Goal: Task Accomplishment & Management: Manage account settings

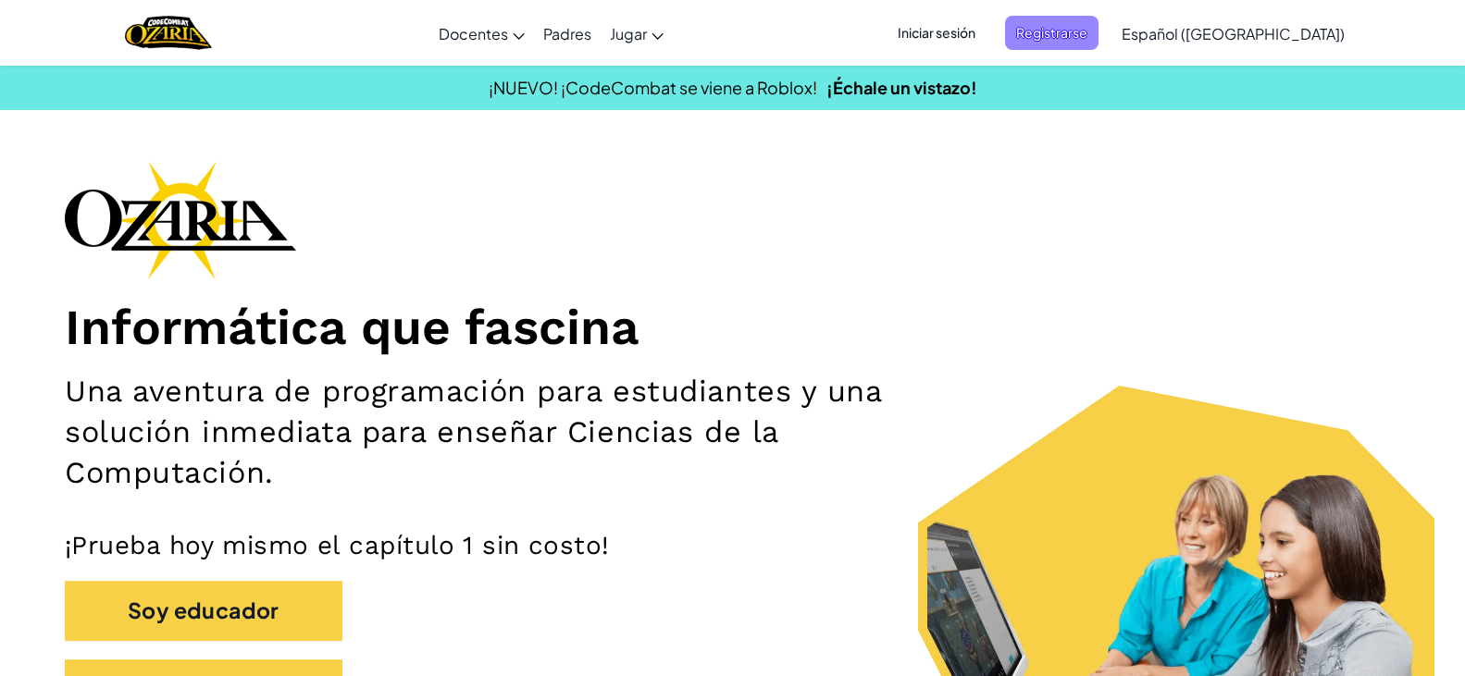
click at [1079, 30] on span "Registrarse" at bounding box center [1051, 33] width 93 height 34
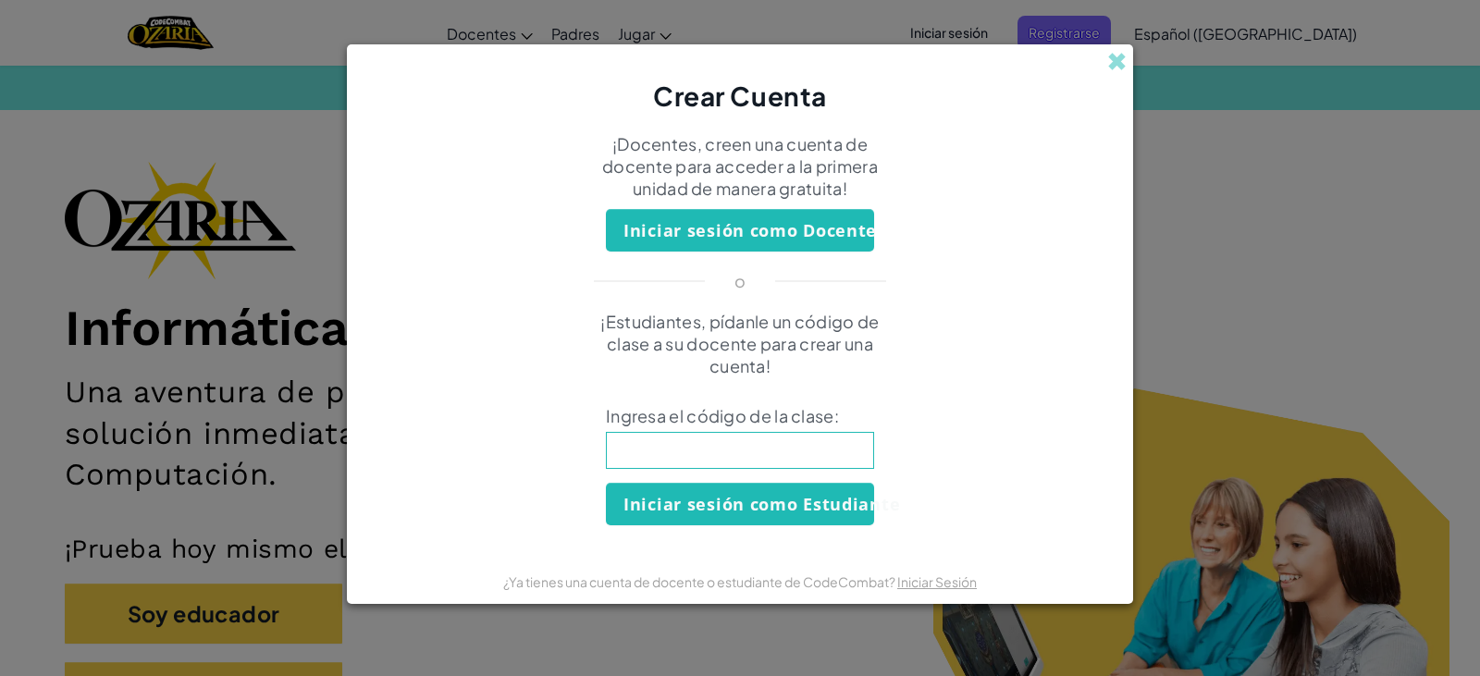
click at [1207, 264] on div "Crear Cuenta ¡Docentes, creen una cuenta de docente para acceder a la primera u…" at bounding box center [740, 338] width 1480 height 676
click at [1122, 67] on span at bounding box center [1116, 61] width 19 height 19
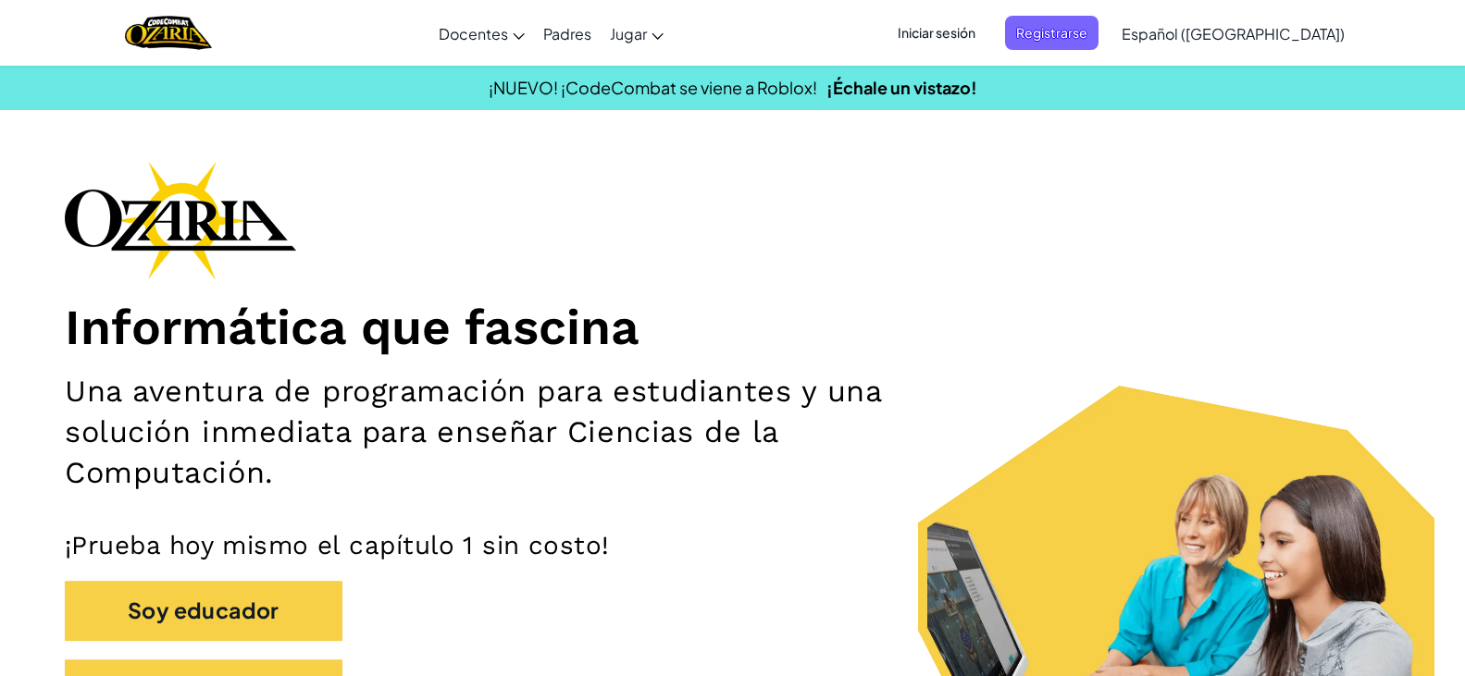
click at [986, 41] on span "Iniciar sesión" at bounding box center [936, 33] width 100 height 34
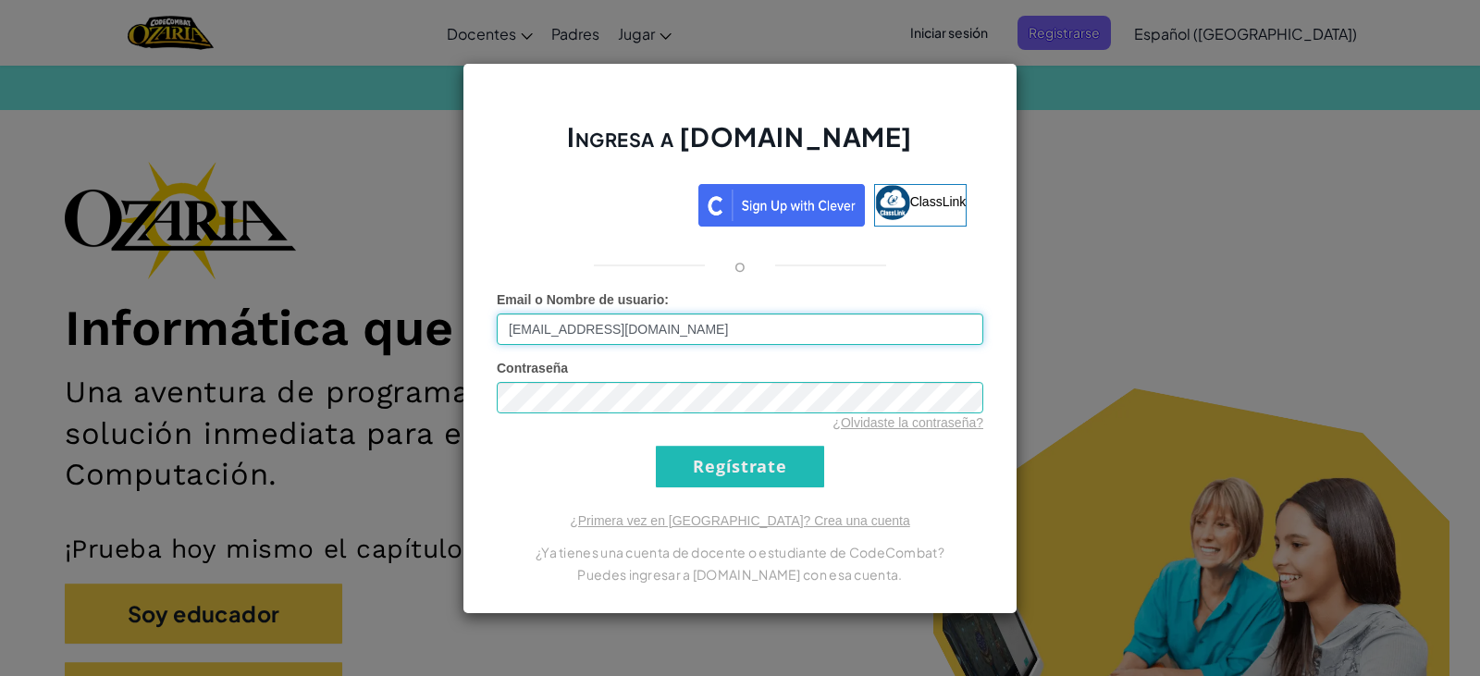
type input "[EMAIL_ADDRESS][DOMAIN_NAME]"
click at [656, 446] on input "Regístrate" at bounding box center [740, 467] width 168 height 42
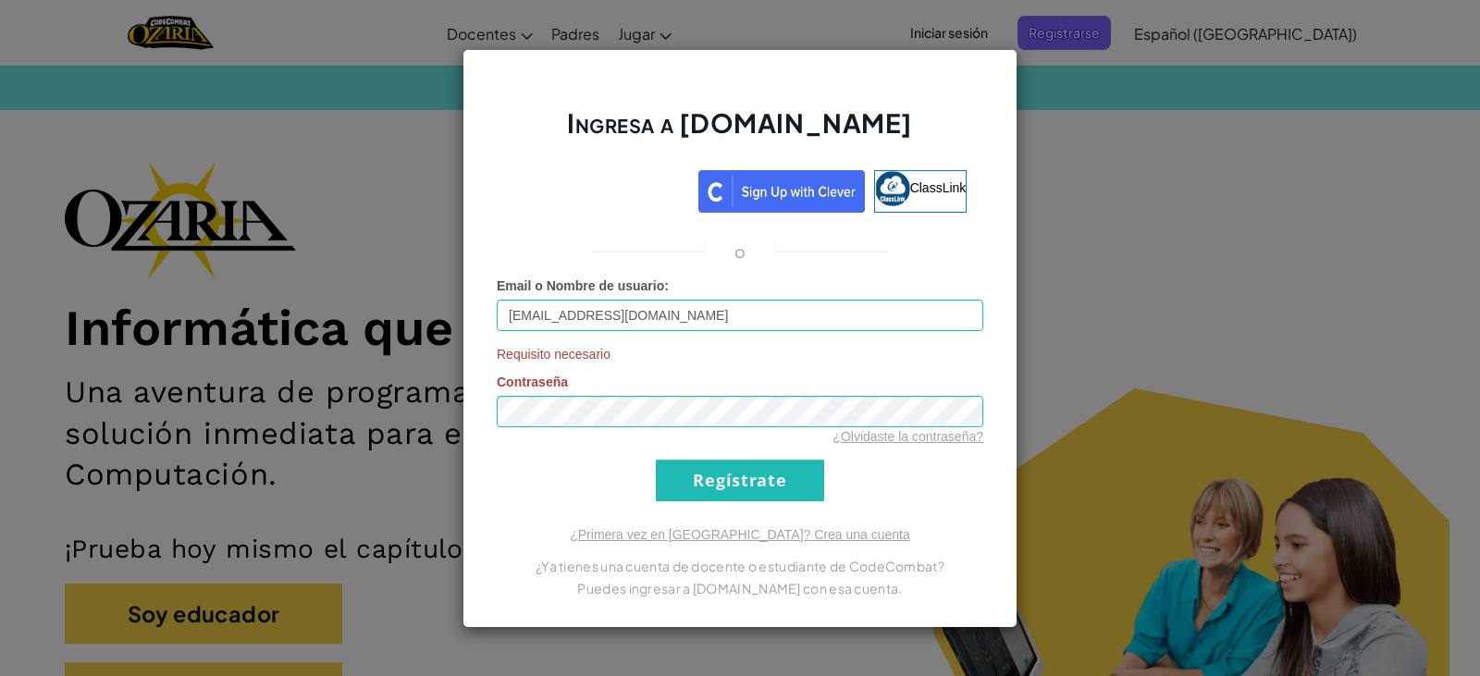
click at [1376, 229] on div "Ingresa a [DOMAIN_NAME] ClassLink o Email o Nombre de usuario : [EMAIL_ADDRESS]…" at bounding box center [740, 338] width 1480 height 676
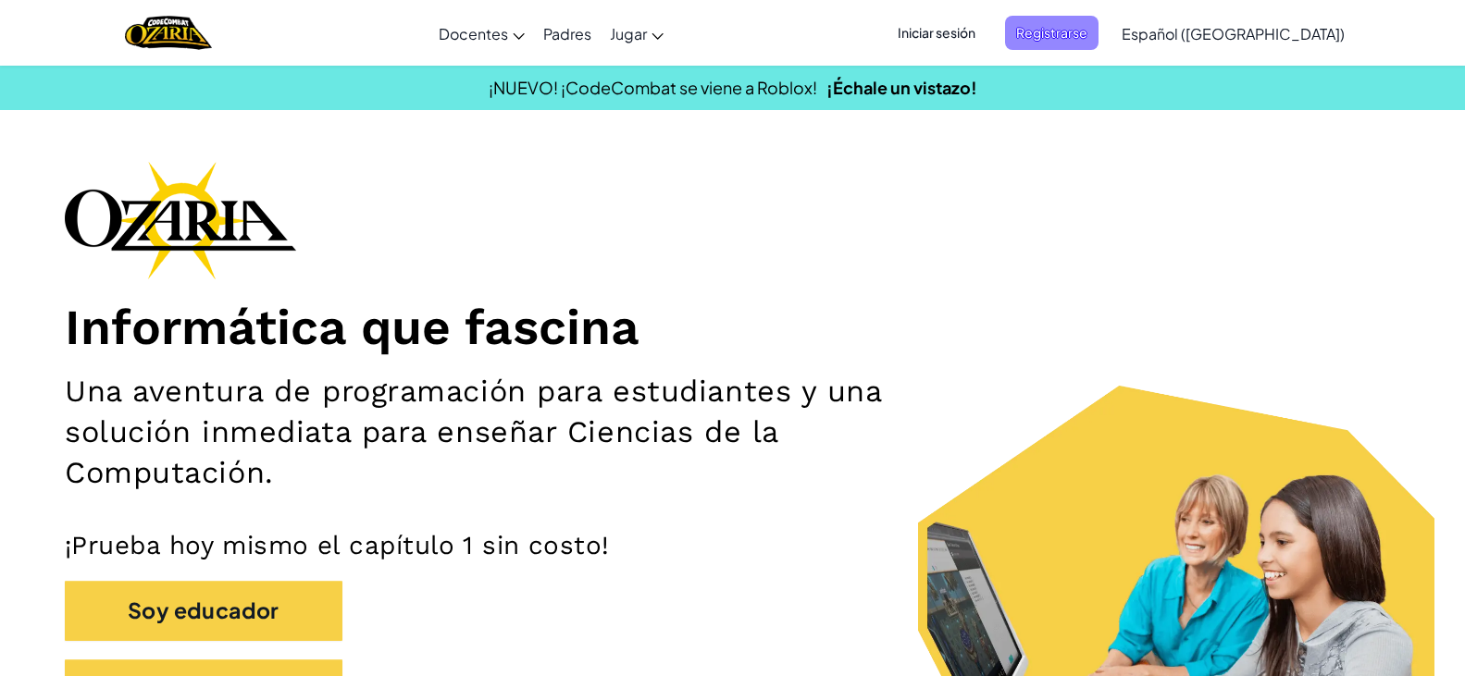
click at [1098, 38] on span "Registrarse" at bounding box center [1051, 33] width 93 height 34
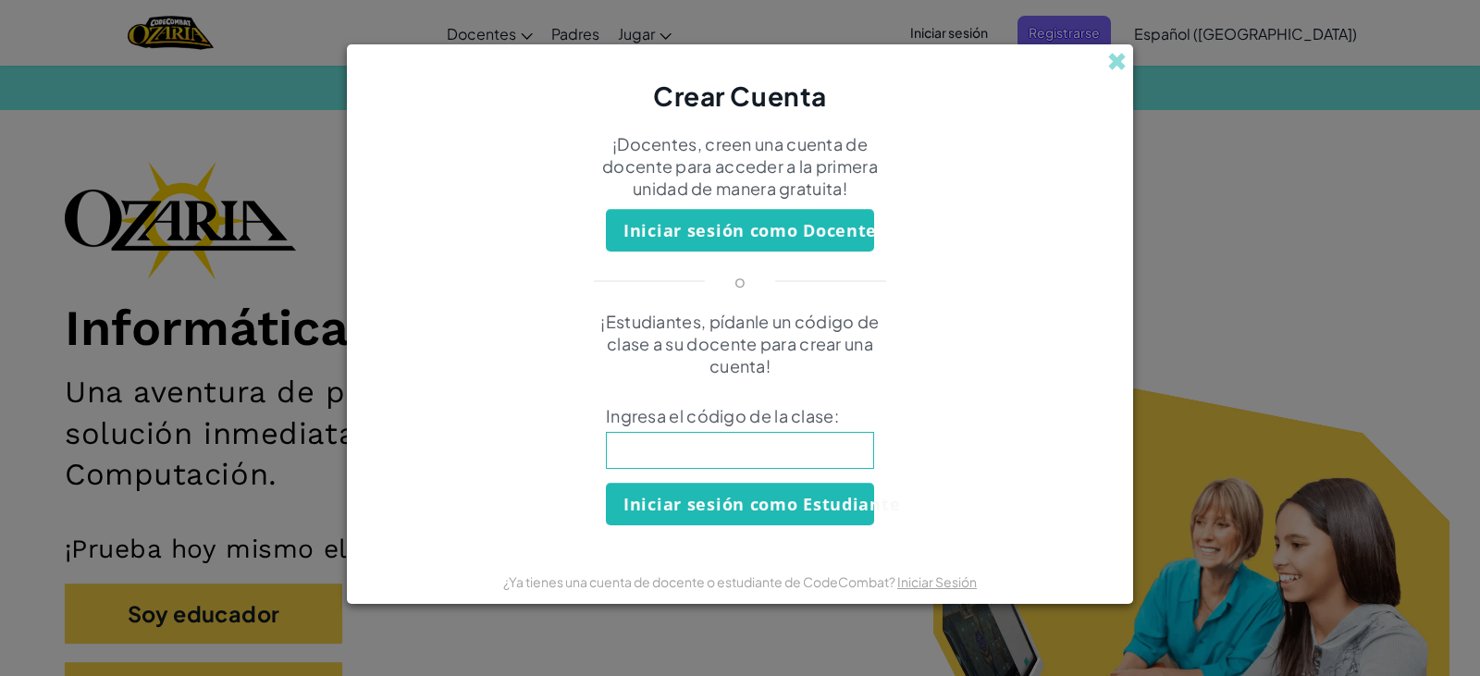
click at [746, 435] on input at bounding box center [740, 450] width 268 height 37
click at [1189, 233] on div "Crear Cuenta ¡Docentes, creen una cuenta de docente para acceder a la primera u…" at bounding box center [740, 338] width 1480 height 676
click at [775, 453] on input at bounding box center [740, 450] width 268 height 37
click at [1117, 62] on span at bounding box center [1116, 61] width 19 height 19
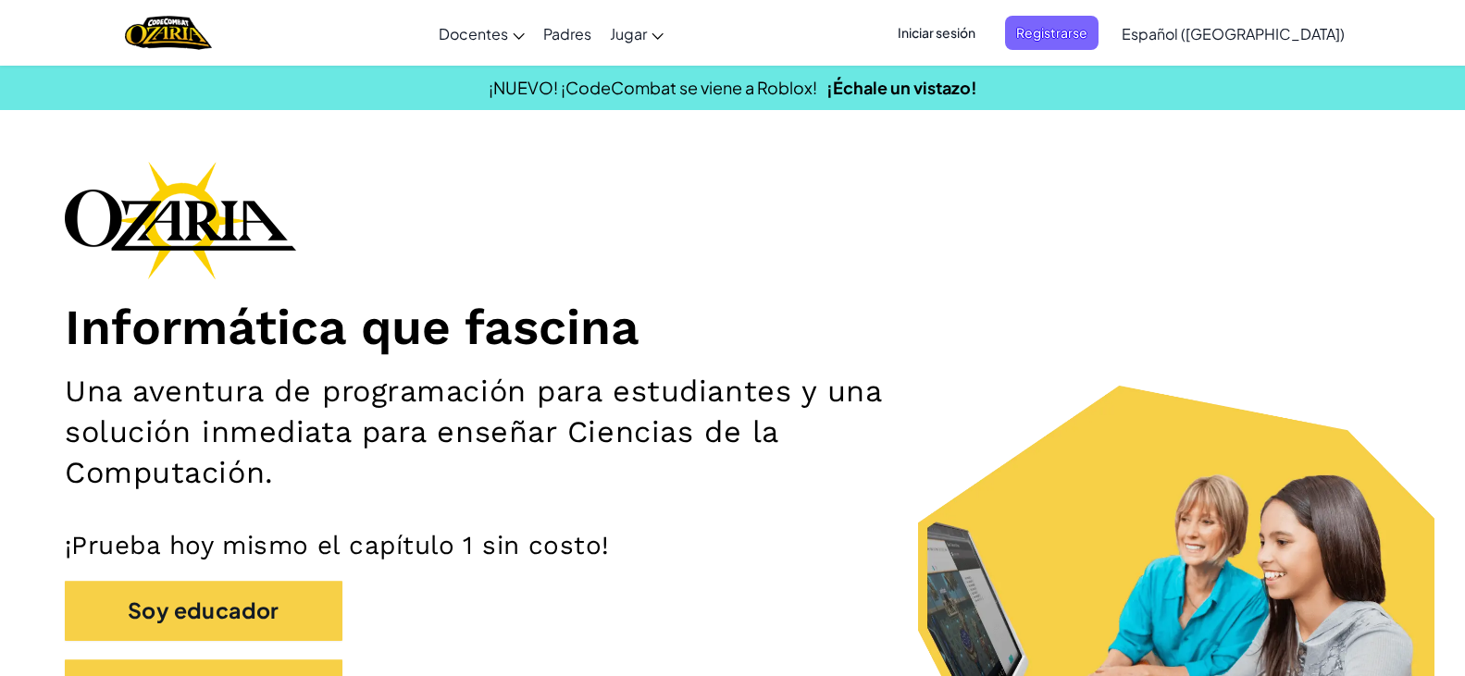
click at [986, 27] on span "Iniciar sesión" at bounding box center [936, 33] width 100 height 34
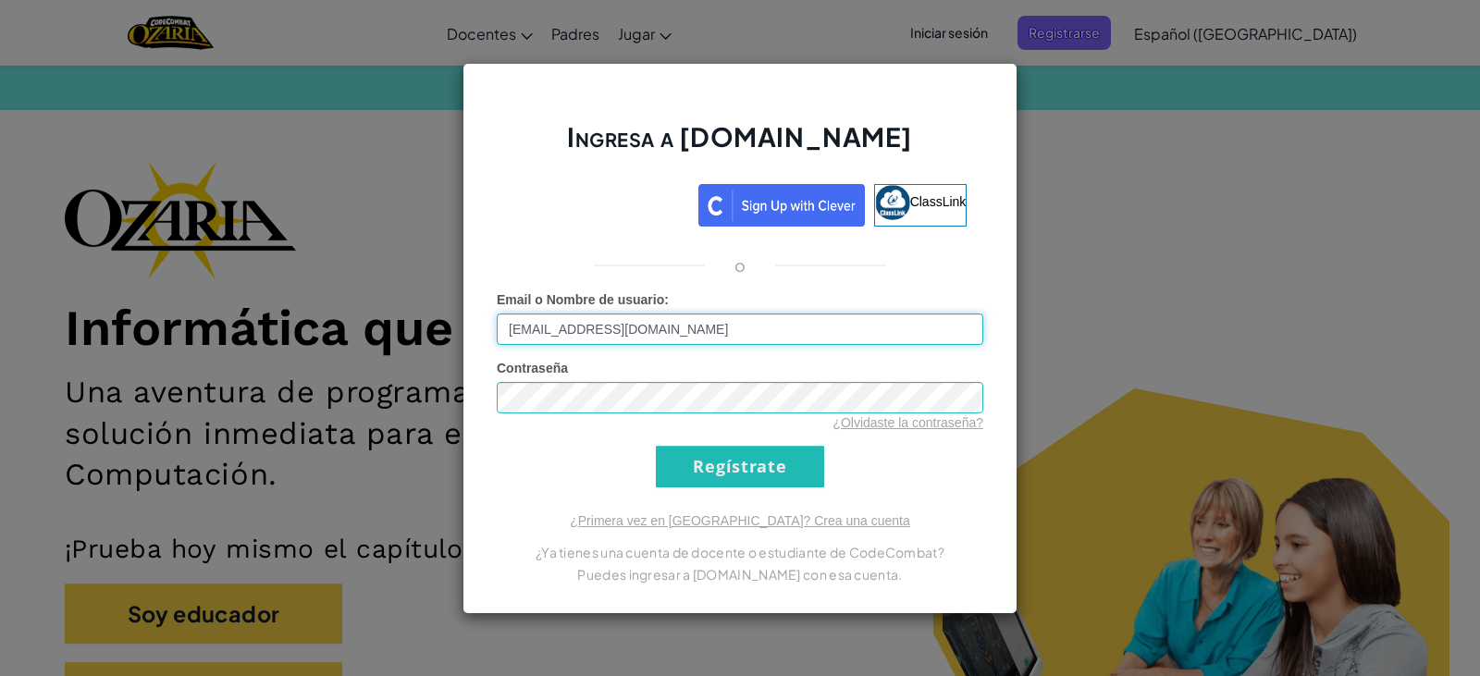
type input "[EMAIL_ADDRESS][DOMAIN_NAME]"
click at [696, 486] on input "Regístrate" at bounding box center [740, 467] width 168 height 42
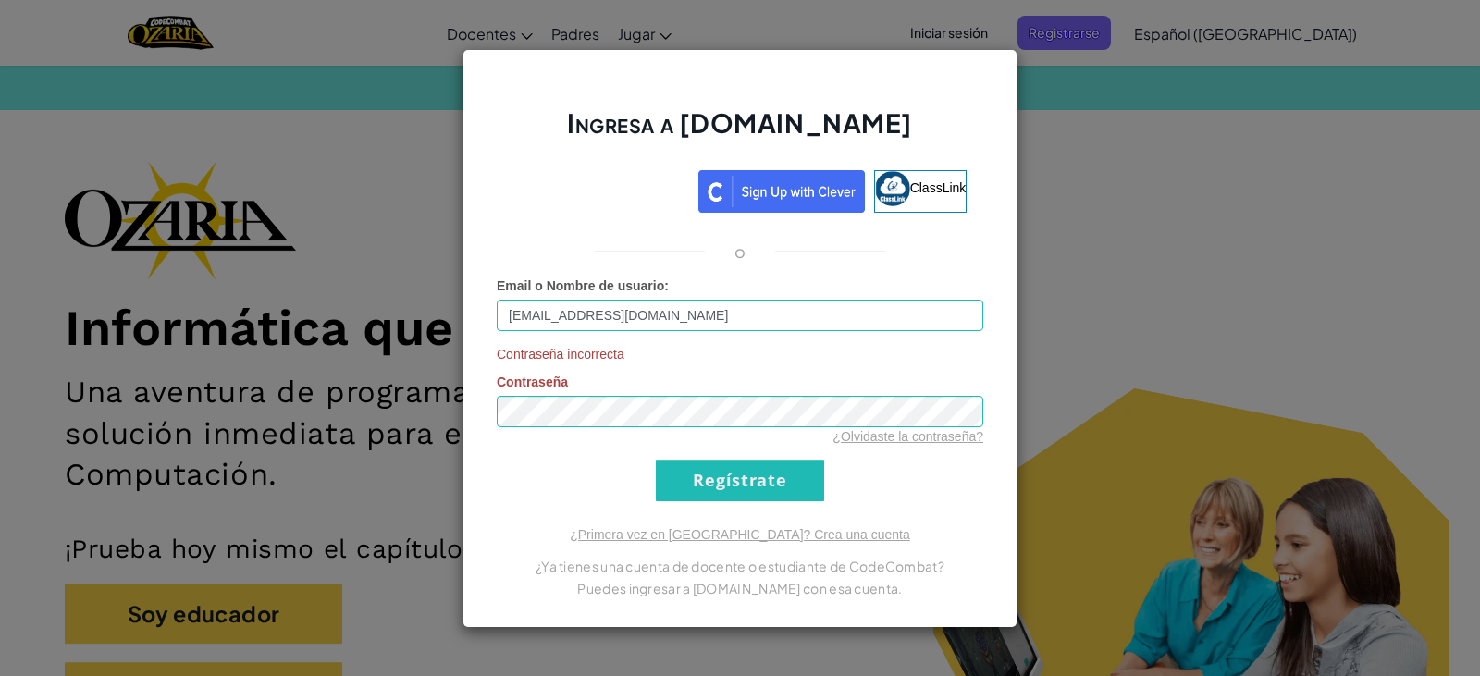
click at [1032, 162] on div "Ingresa a [DOMAIN_NAME] ClassLink o Email o Nombre de usuario : [EMAIL_ADDRESS]…" at bounding box center [740, 338] width 1480 height 676
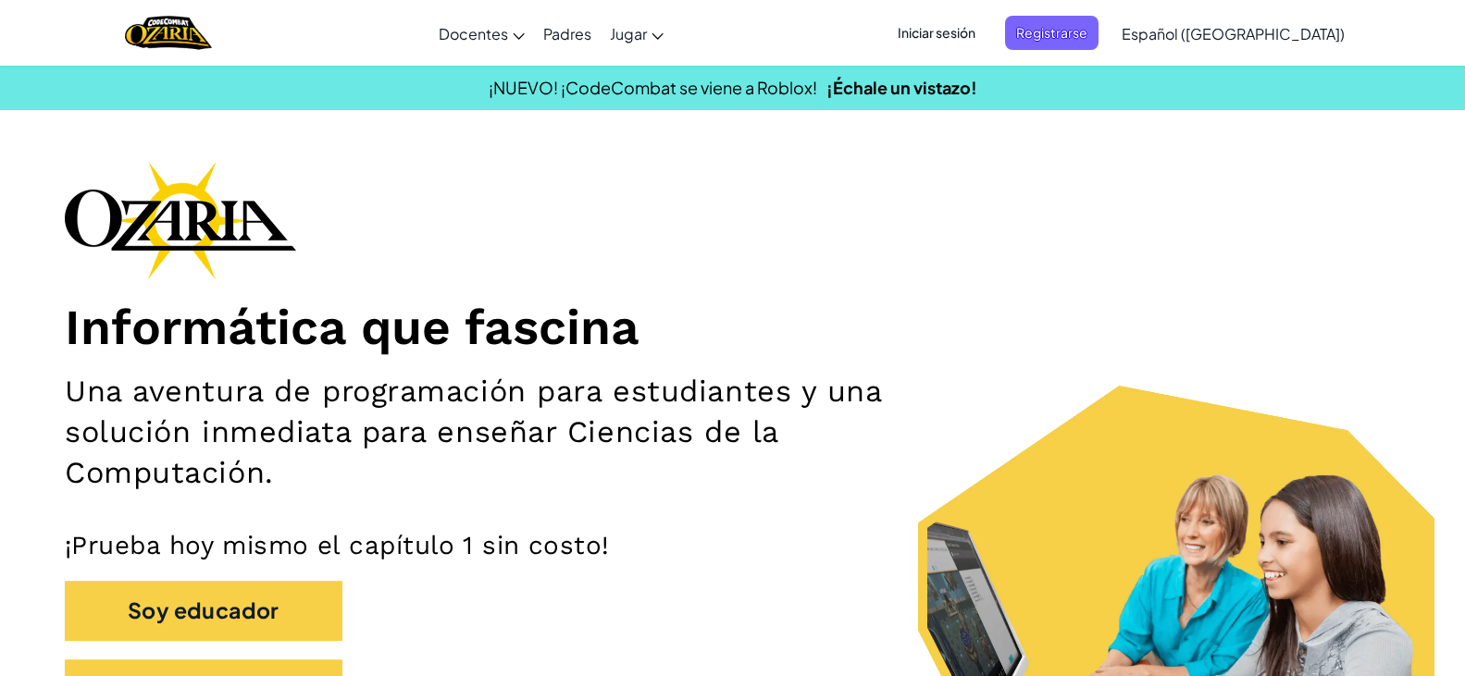
click at [986, 30] on span "Iniciar sesión" at bounding box center [936, 33] width 100 height 34
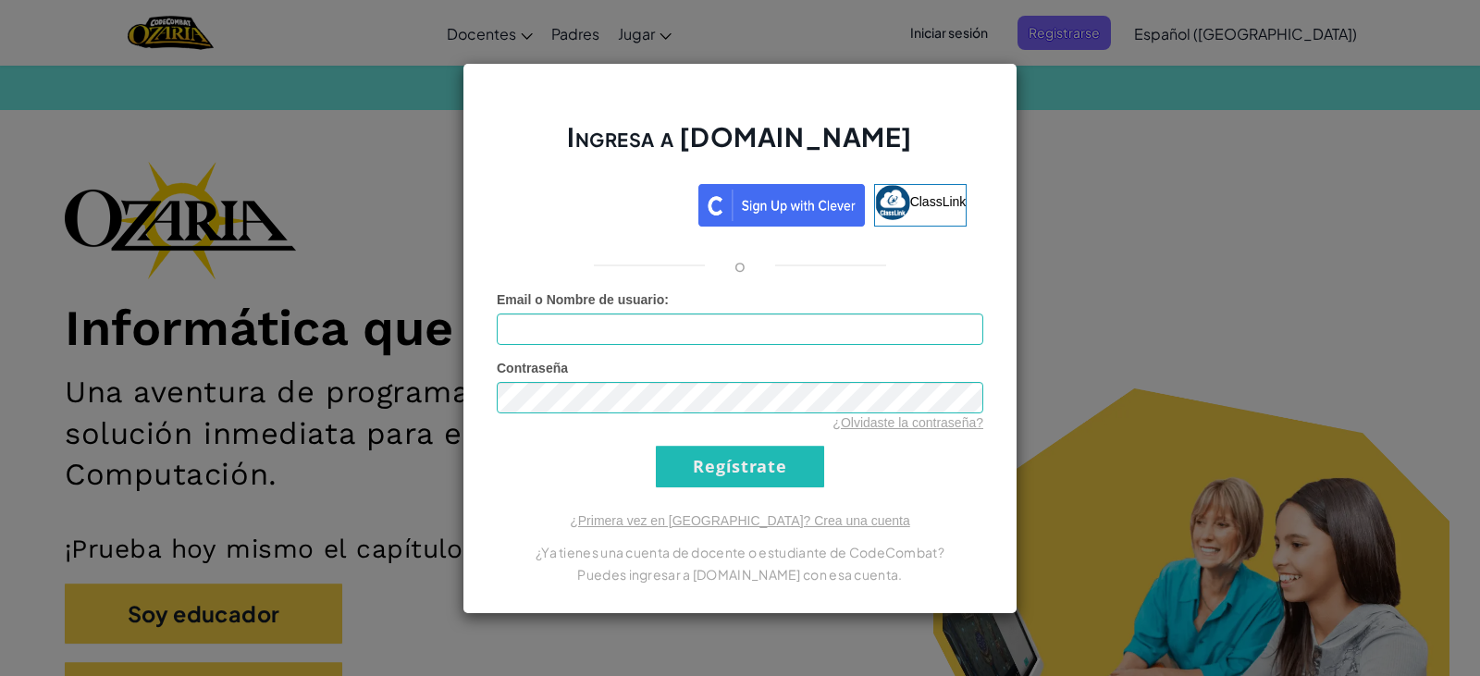
click at [1063, 241] on div "Ingresa a [DOMAIN_NAME] ClassLink o Error desconocido. Email o Nombre de usuari…" at bounding box center [740, 338] width 1480 height 676
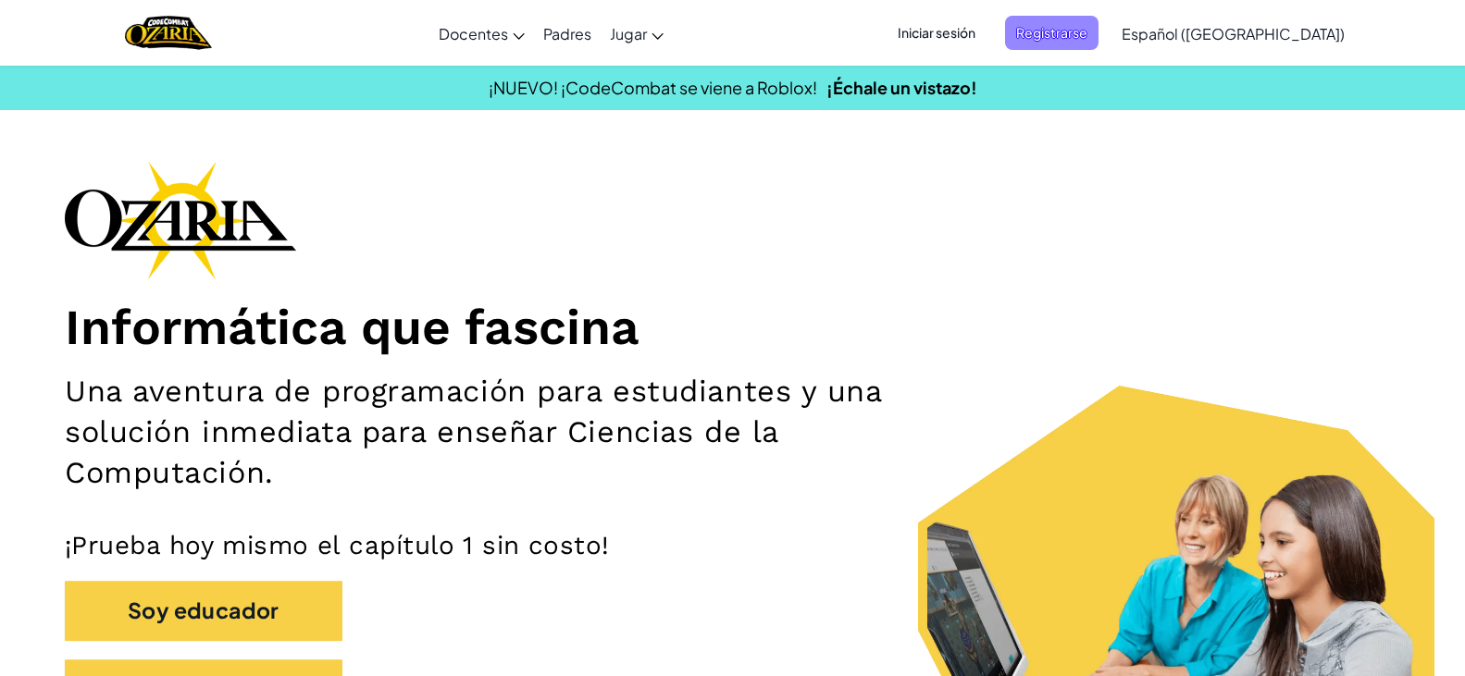
click at [1078, 40] on span "Registrarse" at bounding box center [1051, 33] width 93 height 34
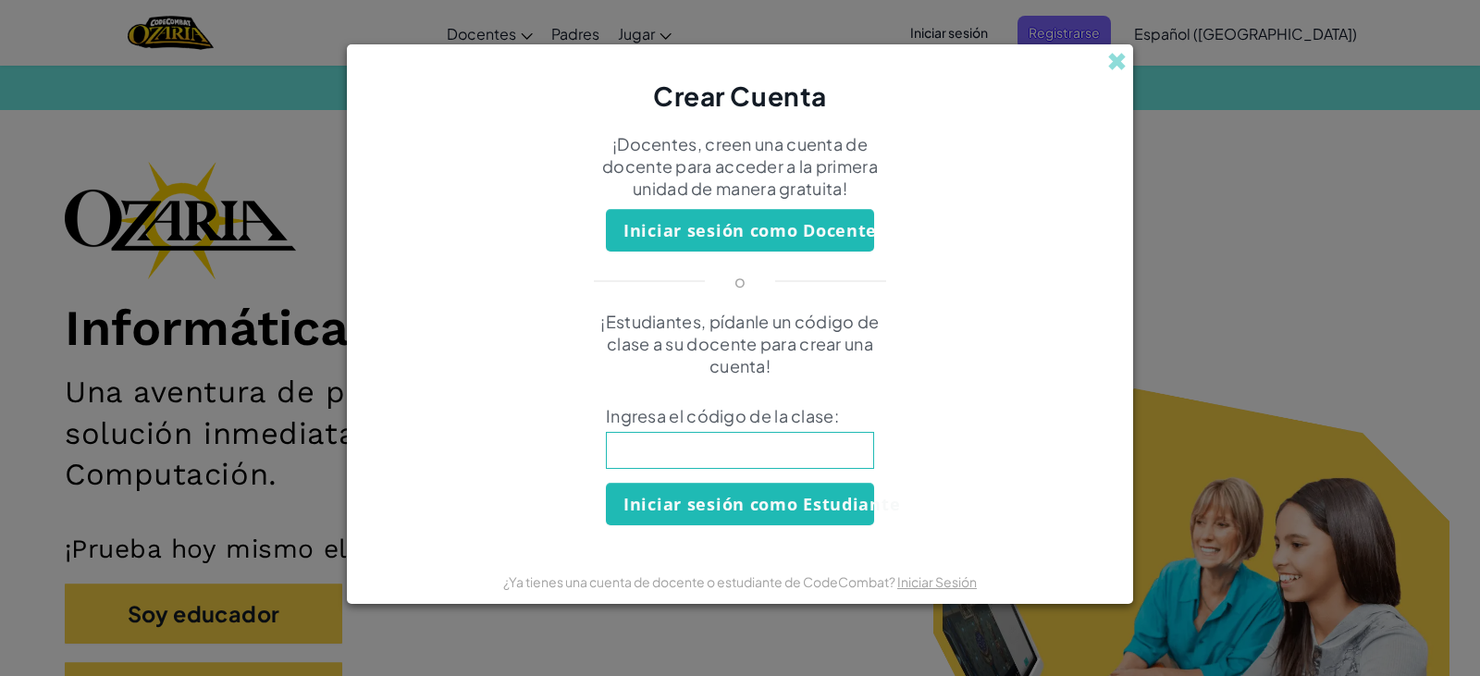
click at [761, 459] on input at bounding box center [740, 450] width 268 height 37
type input "Dog"
click at [1119, 52] on span at bounding box center [1116, 61] width 19 height 19
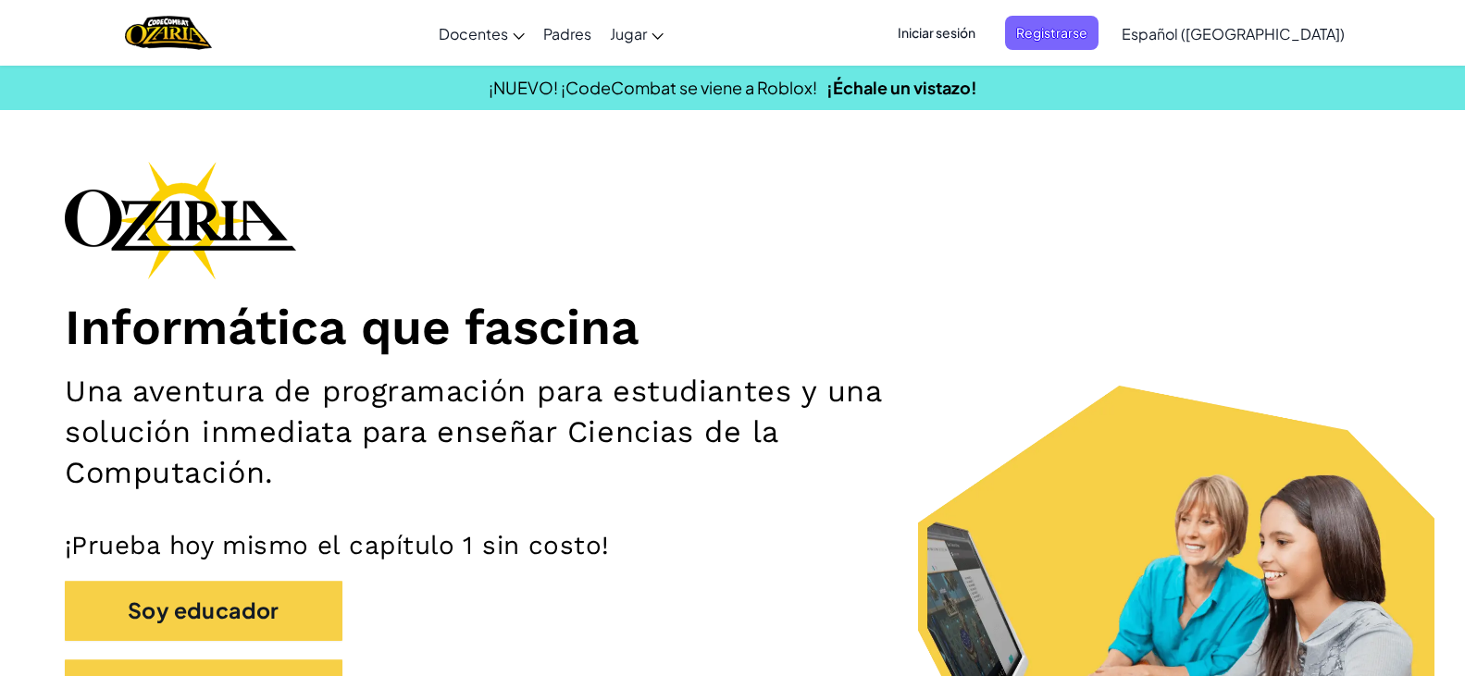
click at [986, 26] on span "Iniciar sesión" at bounding box center [936, 33] width 100 height 34
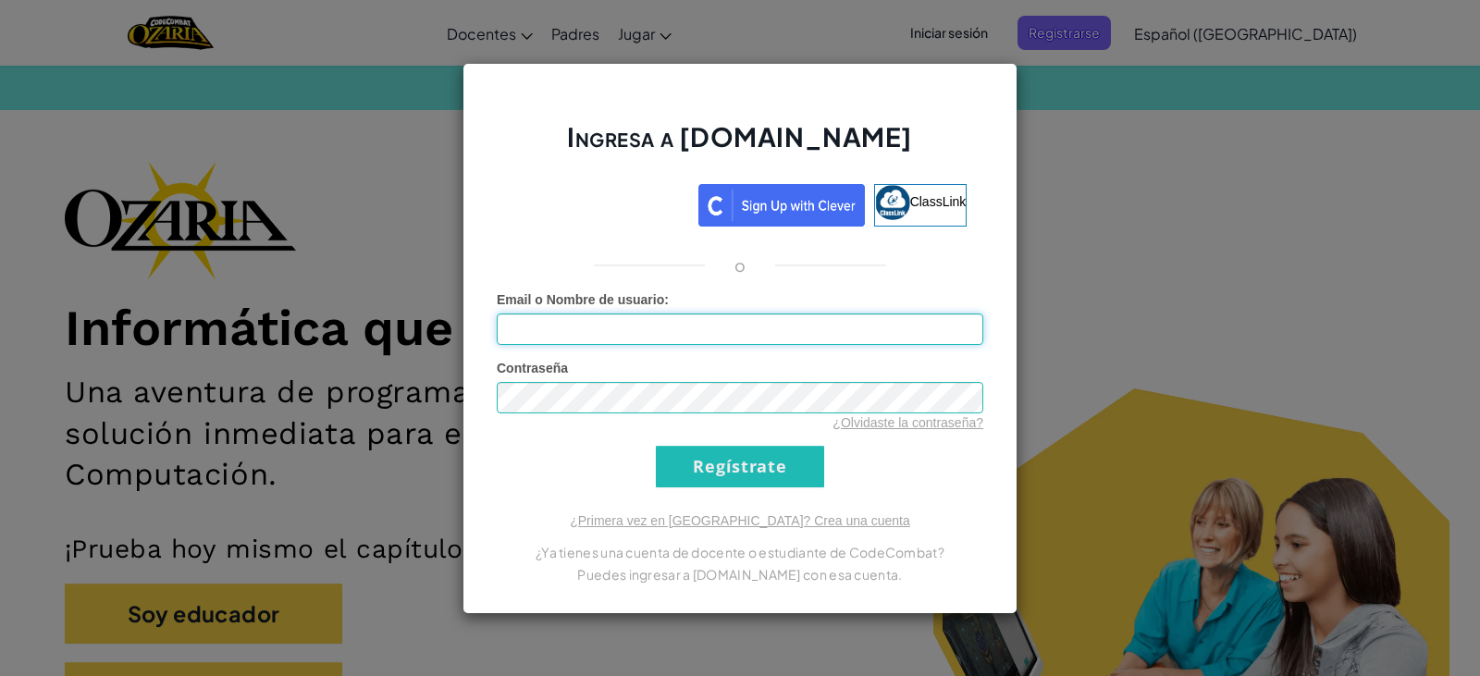
click at [856, 335] on input "Email o Nombre de usuario :" at bounding box center [740, 329] width 487 height 31
type input "[EMAIL_ADDRESS][DOMAIN_NAME]"
click at [781, 482] on input "Regístrate" at bounding box center [740, 467] width 168 height 42
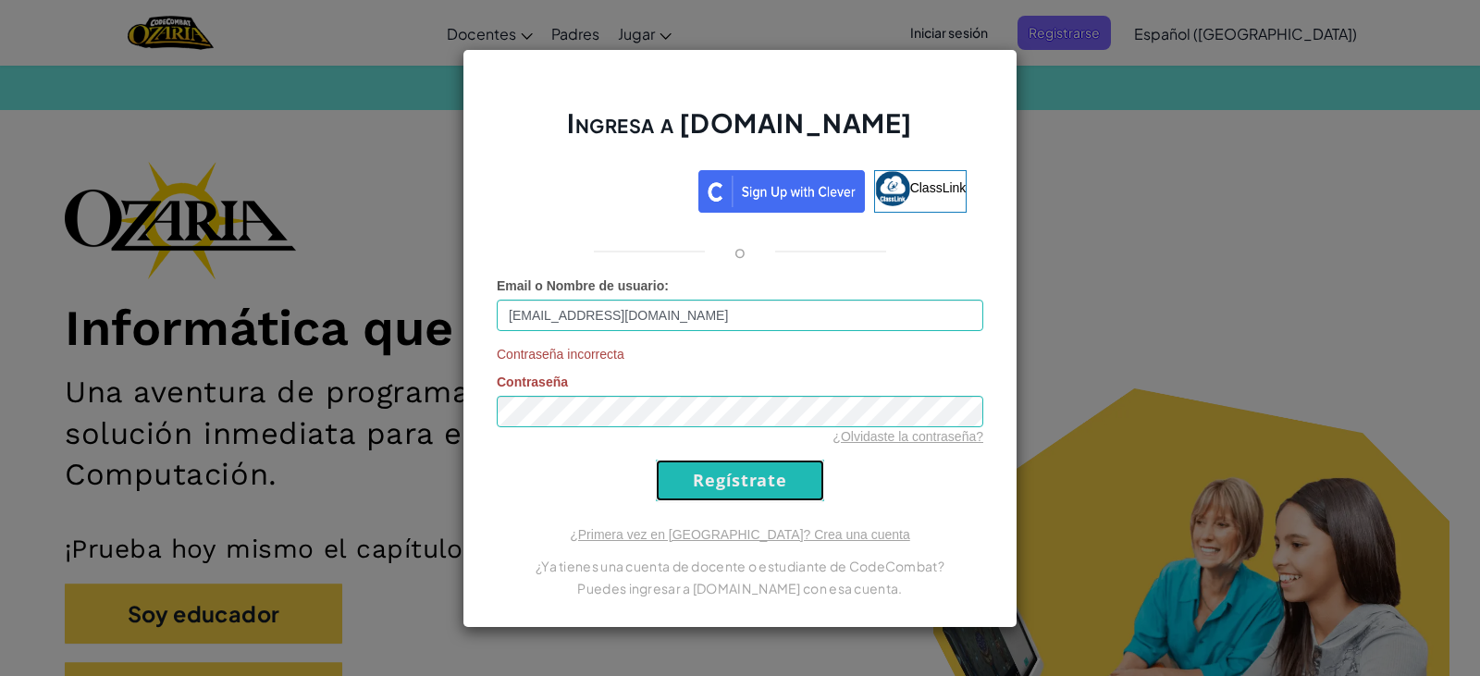
click at [804, 469] on input "Regístrate" at bounding box center [740, 481] width 168 height 42
click at [707, 502] on div "Ingresa a [DOMAIN_NAME] ClassLink o Email o Nombre de usuario : [EMAIL_ADDRESS]…" at bounding box center [740, 338] width 555 height 579
click at [707, 486] on input "Regístrate" at bounding box center [740, 481] width 168 height 42
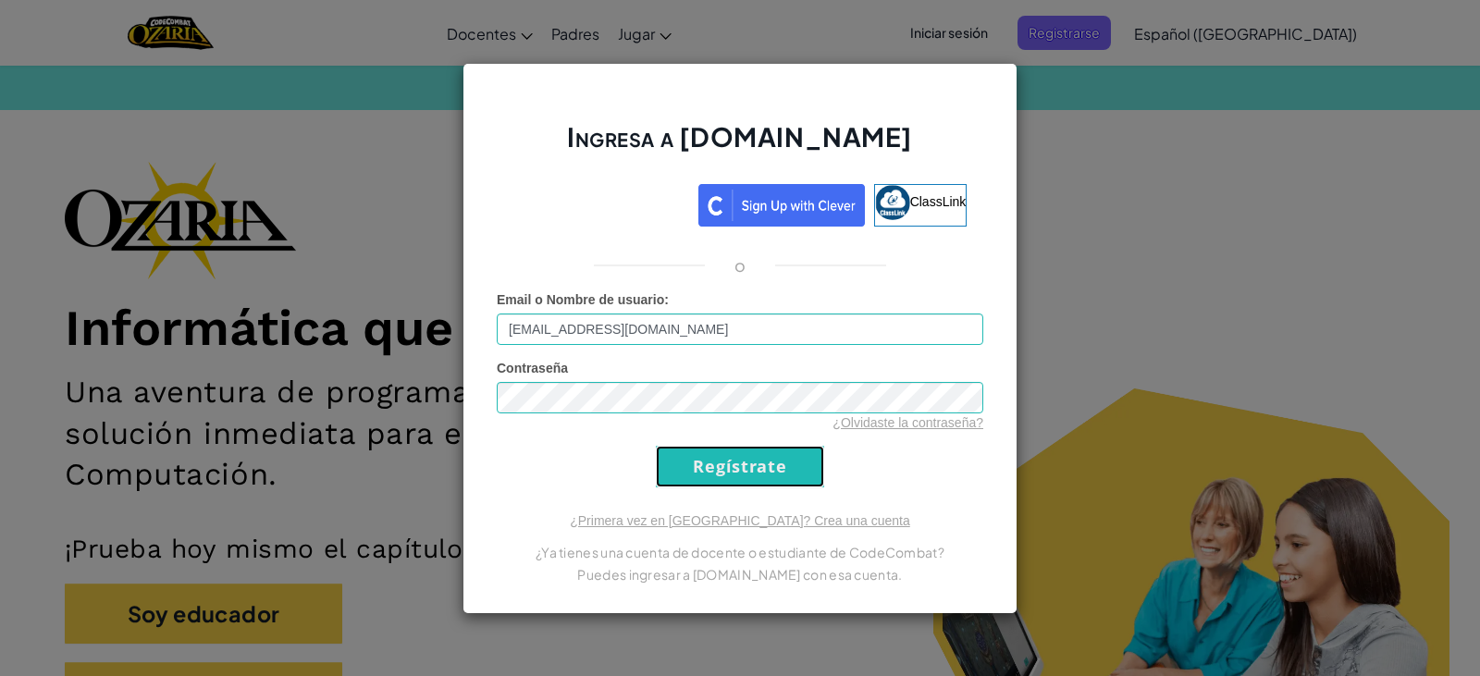
click at [707, 486] on input "Regístrate" at bounding box center [740, 467] width 168 height 42
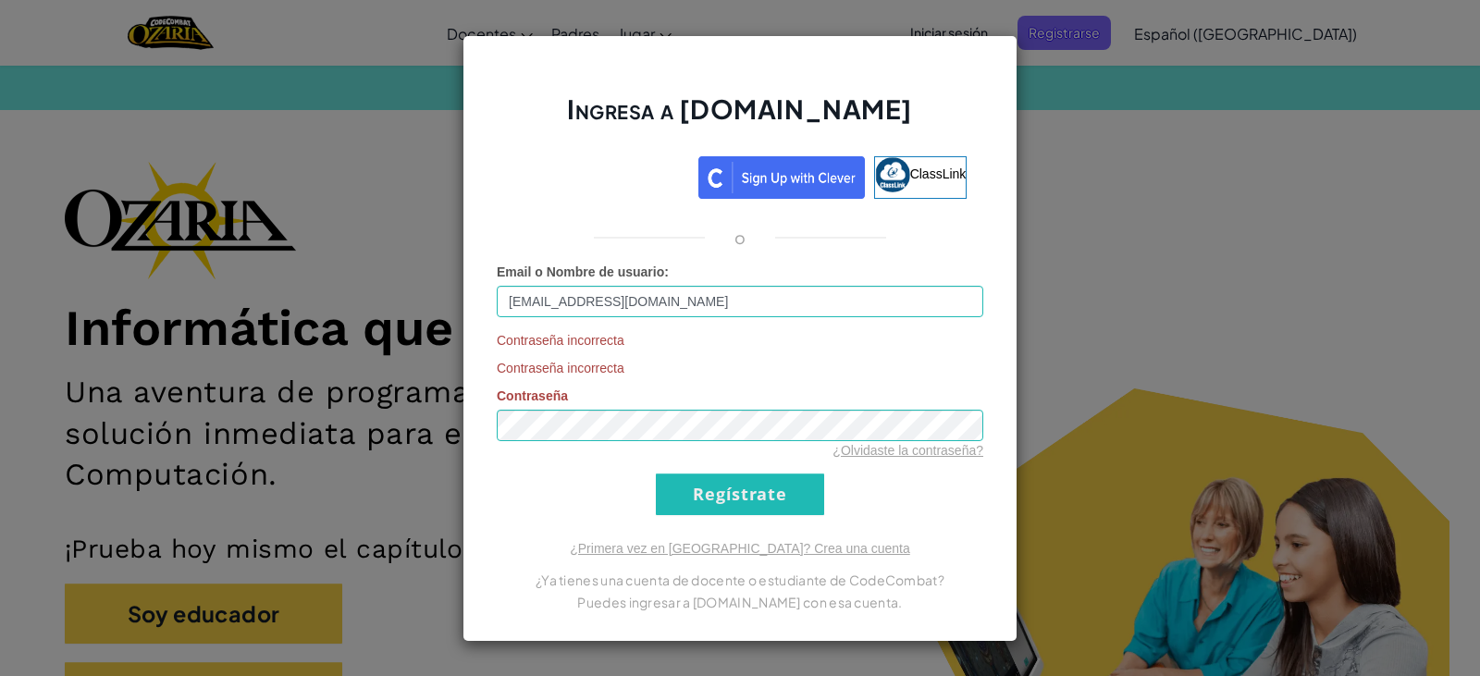
click at [771, 516] on div "Ingresa a [DOMAIN_NAME] ClassLink o Email o Nombre de usuario : [EMAIL_ADDRESS]…" at bounding box center [740, 338] width 555 height 607
click at [767, 500] on input "Regístrate" at bounding box center [740, 495] width 168 height 42
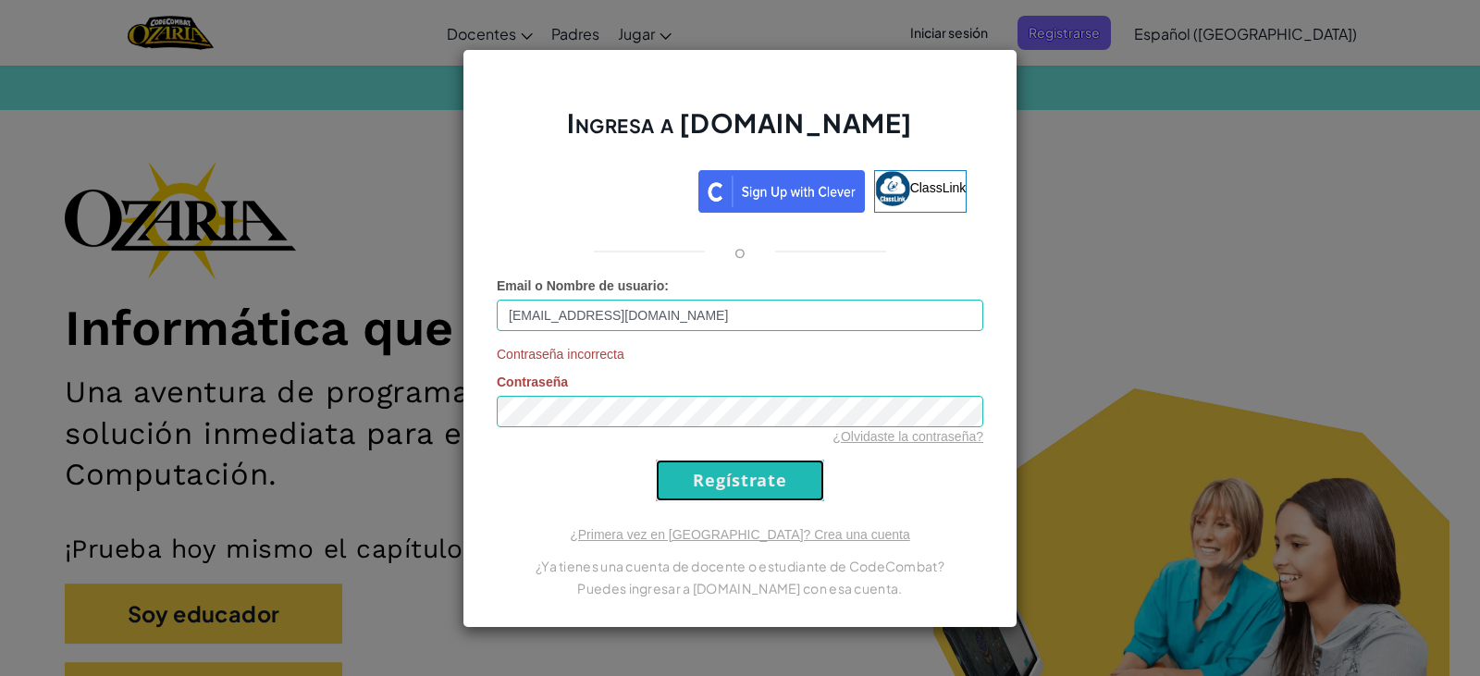
drag, startPoint x: 752, startPoint y: 497, endPoint x: 737, endPoint y: 482, distance: 20.9
click at [743, 488] on input "Regístrate" at bounding box center [740, 481] width 168 height 42
click at [883, 436] on link "¿Olvidaste la contraseña?" at bounding box center [908, 436] width 151 height 15
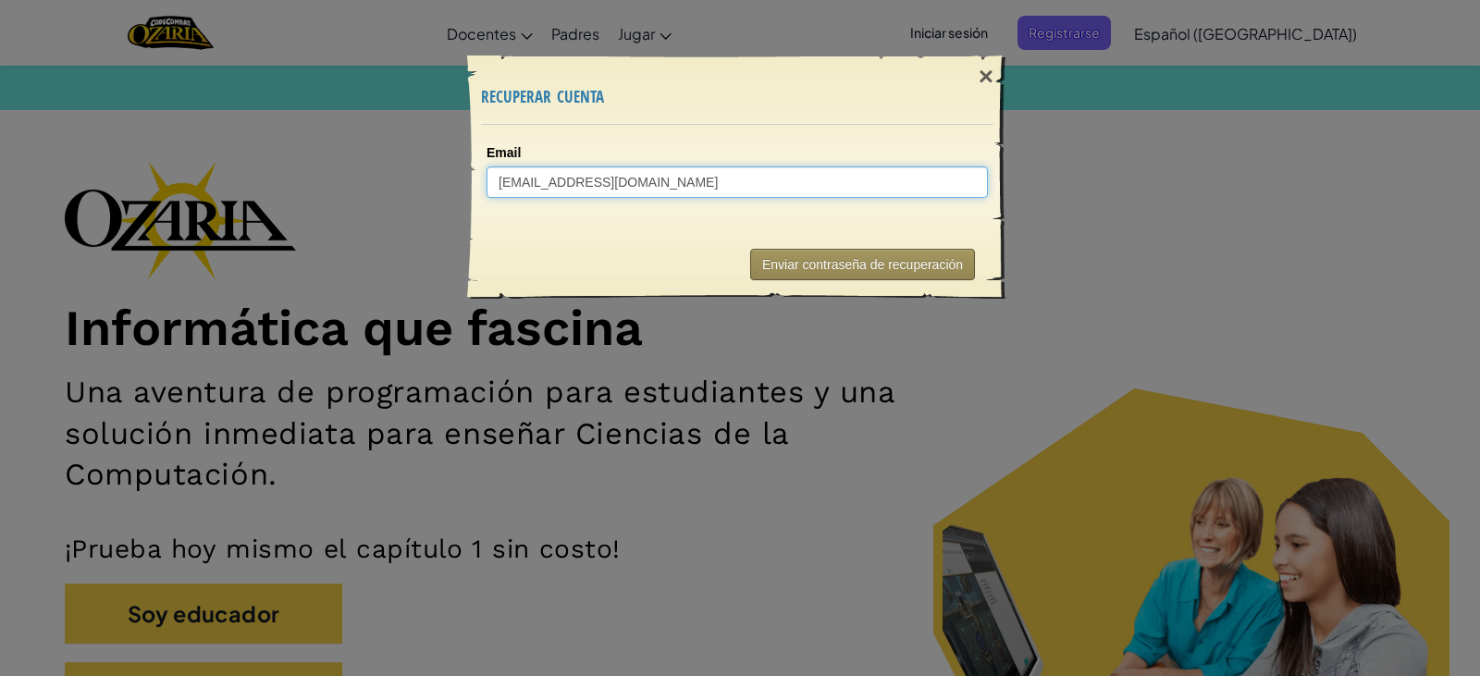
type input "[EMAIL_ADDRESS][DOMAIN_NAME]"
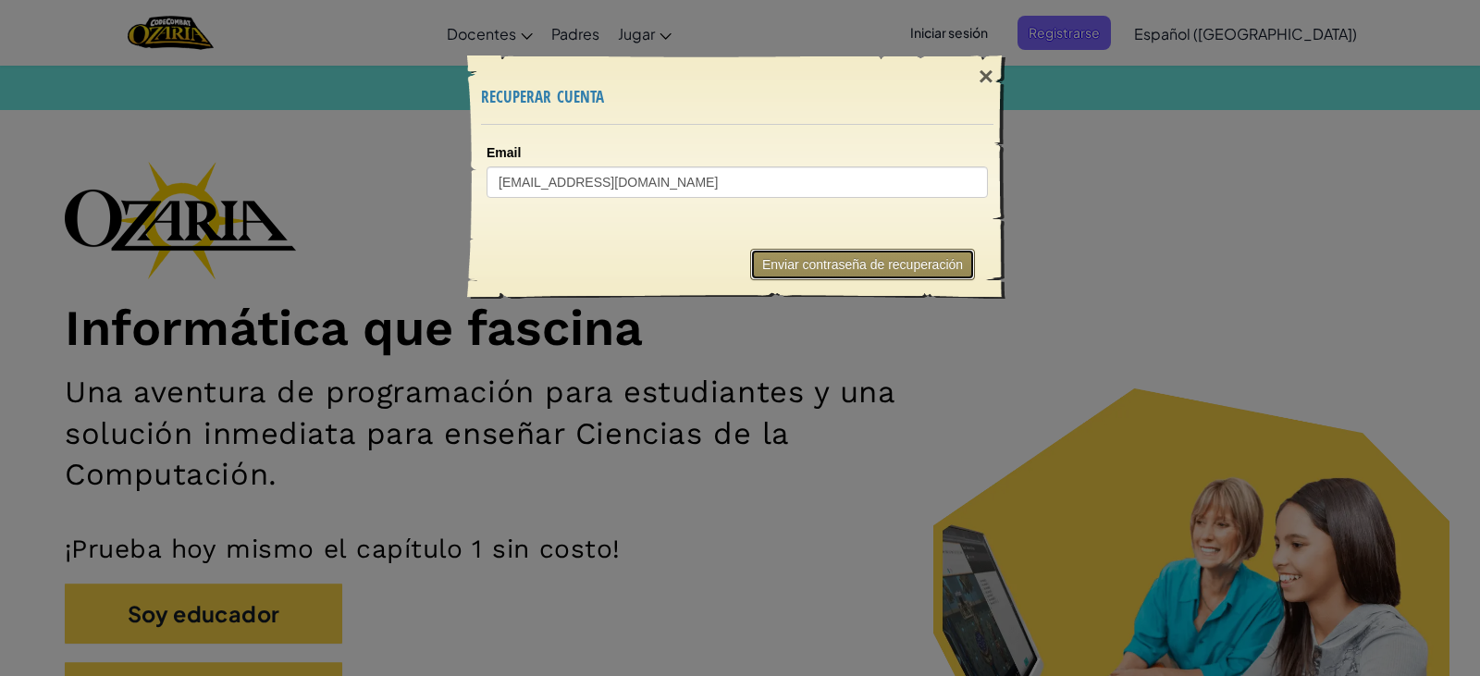
click at [788, 254] on button "Enviar contraseña de recuperación" at bounding box center [862, 264] width 225 height 31
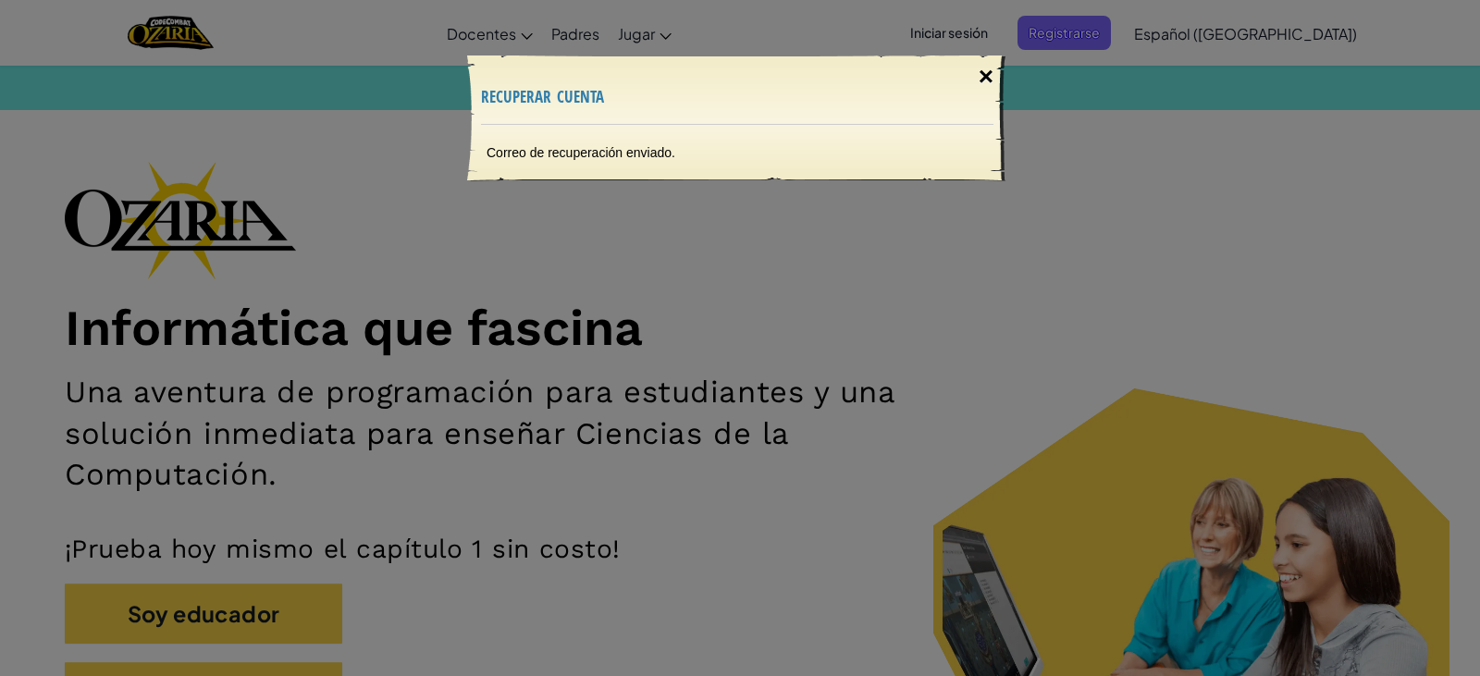
click at [981, 87] on div "×" at bounding box center [986, 77] width 43 height 54
